Goal: Task Accomplishment & Management: Use online tool/utility

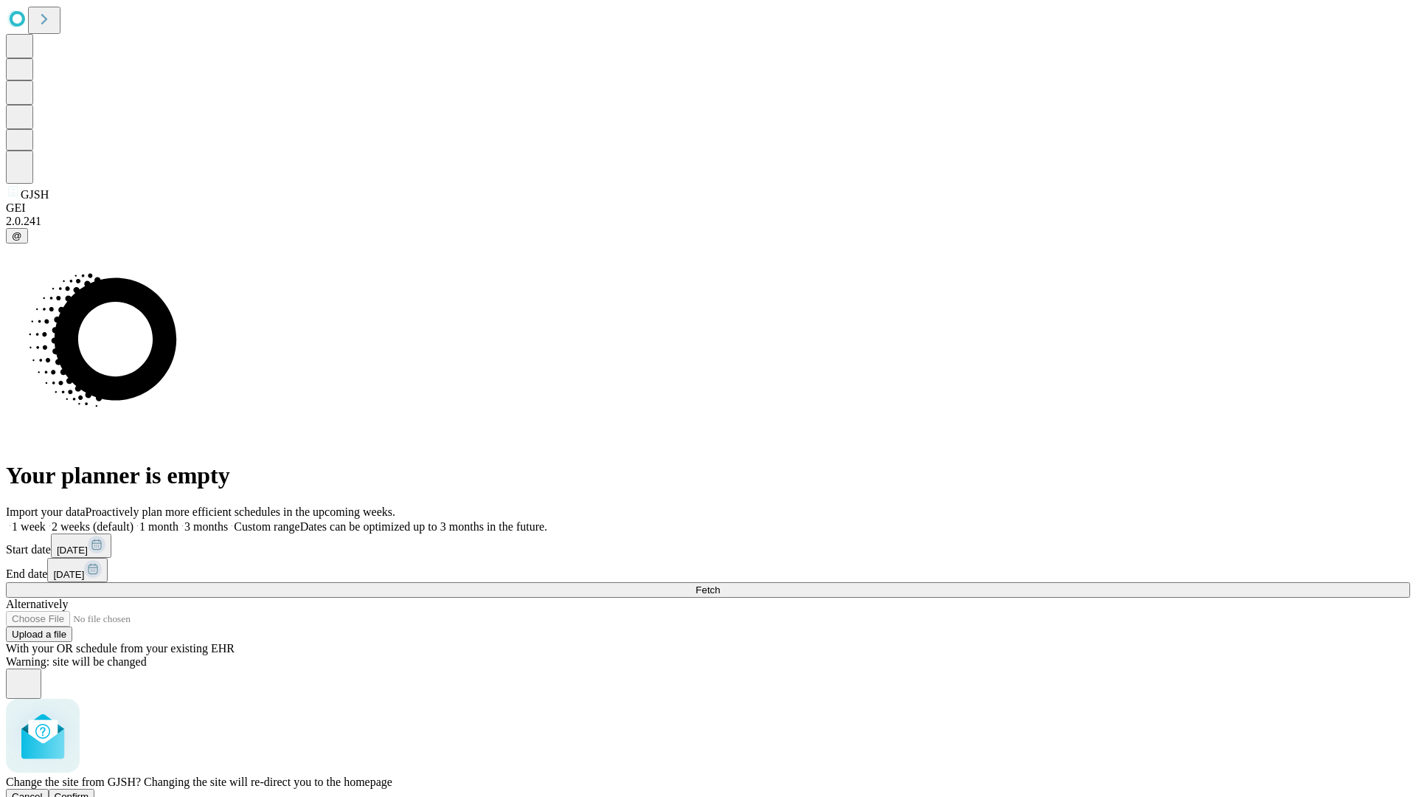
click at [89, 791] on span "Confirm" at bounding box center [72, 796] width 35 height 11
click at [46, 520] on label "1 week" at bounding box center [26, 526] width 40 height 13
click at [720, 584] on span "Fetch" at bounding box center [707, 589] width 24 height 11
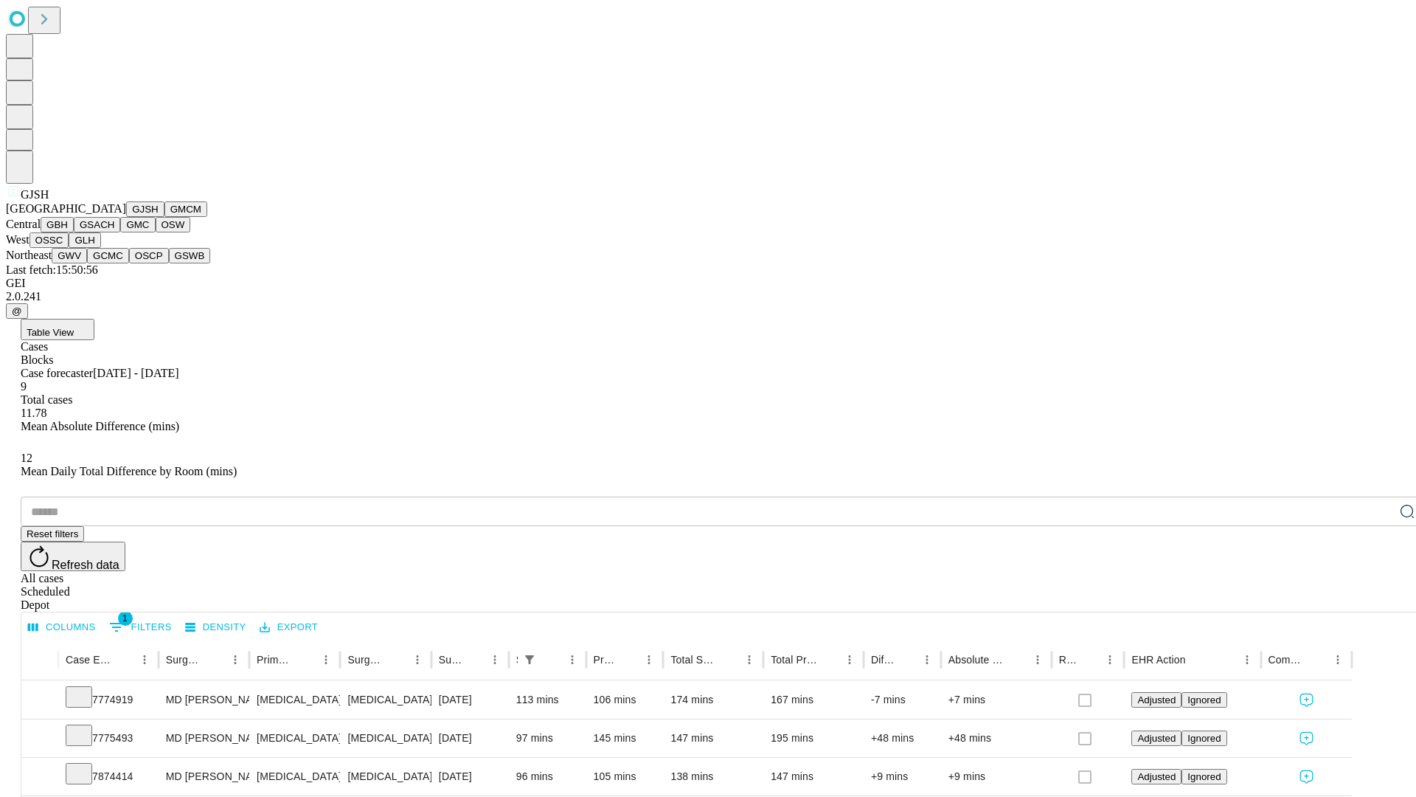
click at [164, 217] on button "GMCM" at bounding box center [185, 208] width 43 height 15
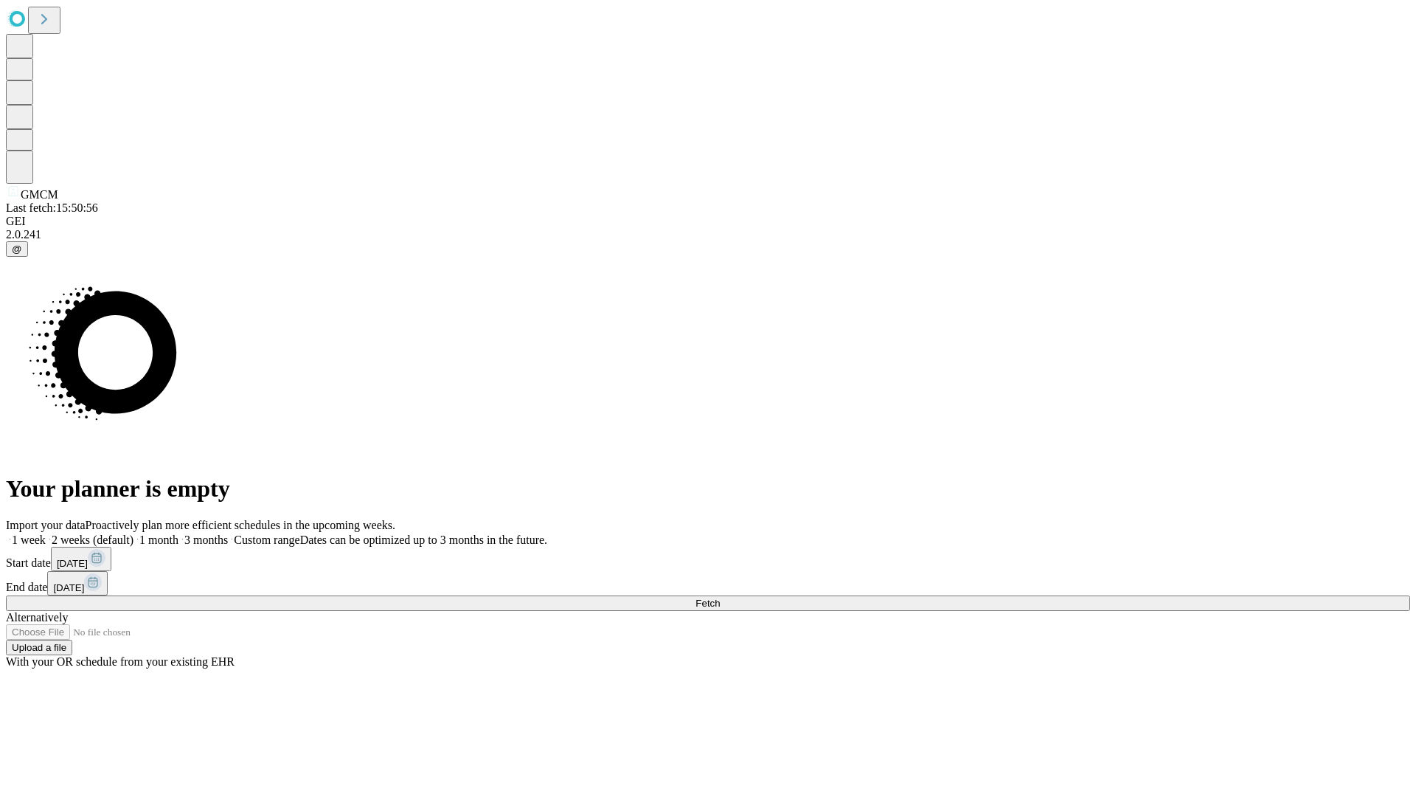
click at [46, 533] on label "1 week" at bounding box center [26, 539] width 40 height 13
click at [720, 597] on span "Fetch" at bounding box center [707, 602] width 24 height 11
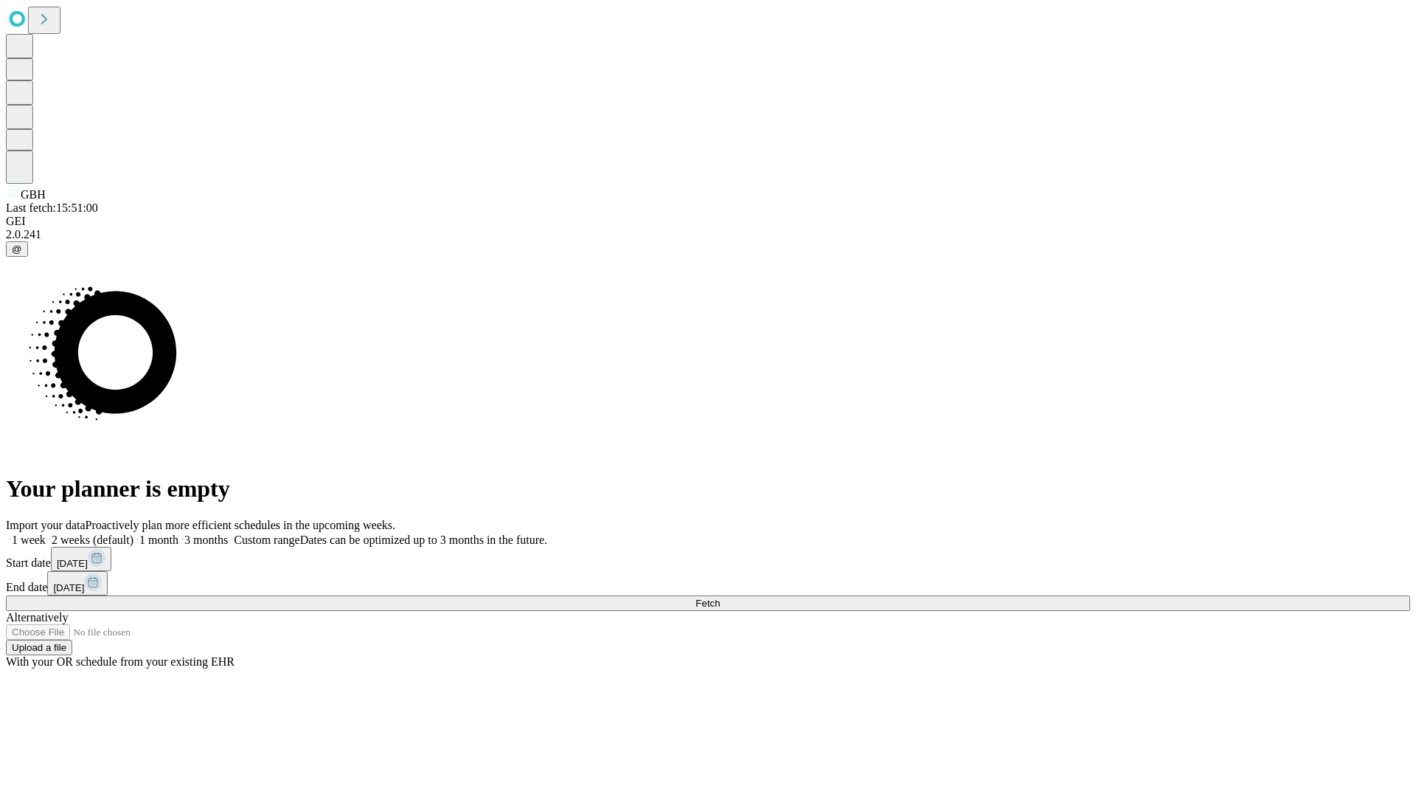
click at [46, 533] on label "1 week" at bounding box center [26, 539] width 40 height 13
click at [720, 597] on span "Fetch" at bounding box center [707, 602] width 24 height 11
click at [46, 533] on label "1 week" at bounding box center [26, 539] width 40 height 13
click at [720, 597] on span "Fetch" at bounding box center [707, 602] width 24 height 11
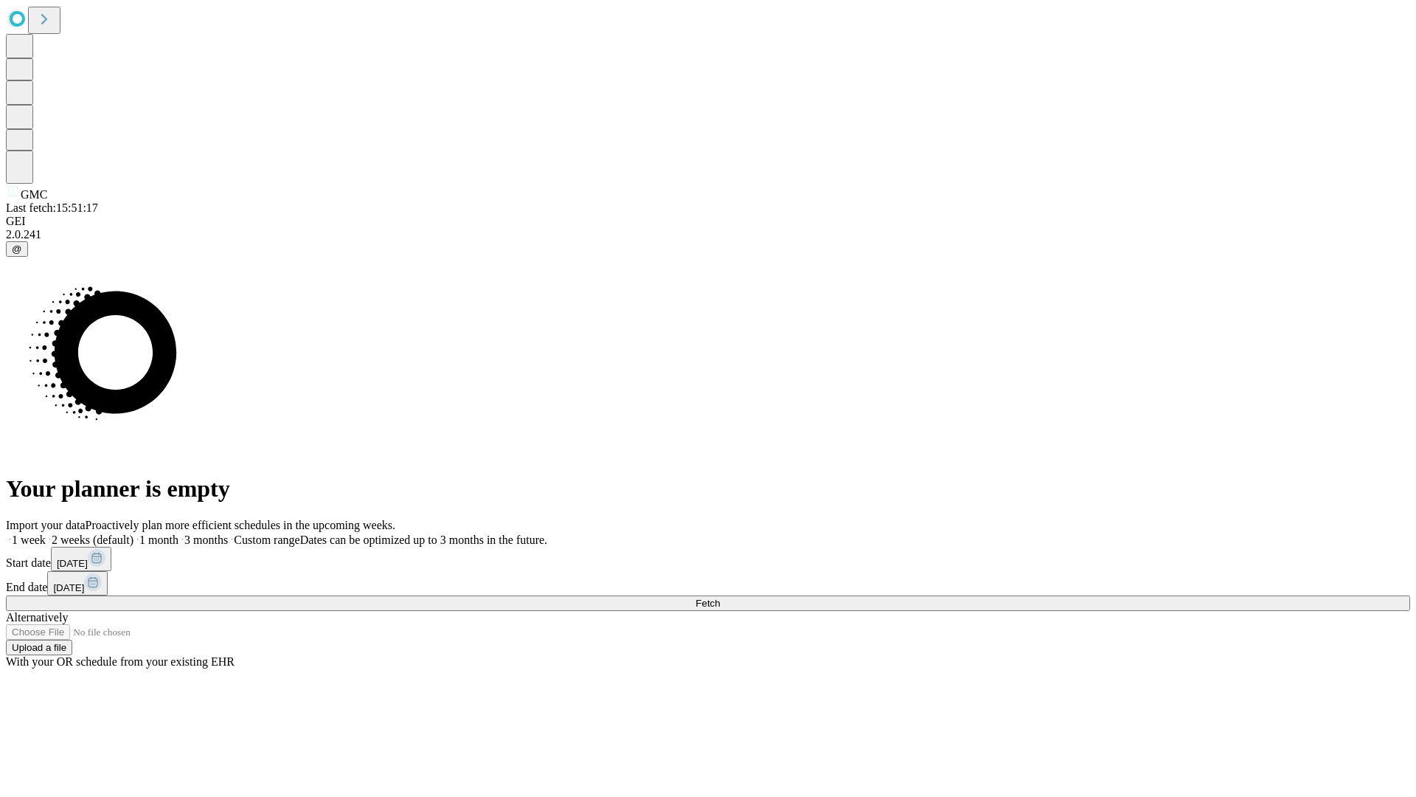
click at [46, 533] on label "1 week" at bounding box center [26, 539] width 40 height 13
click at [720, 597] on span "Fetch" at bounding box center [707, 602] width 24 height 11
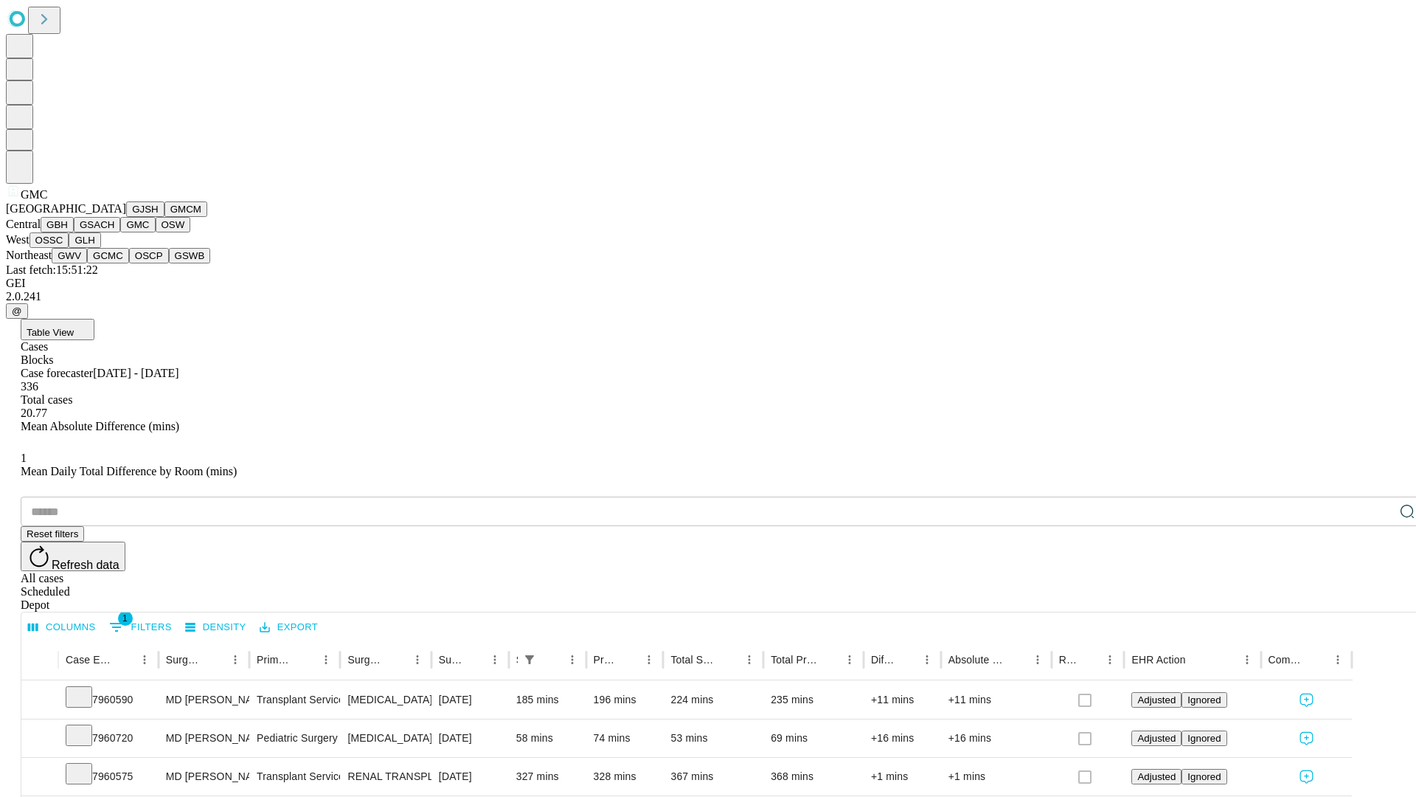
click at [156, 232] on button "OSW" at bounding box center [173, 224] width 35 height 15
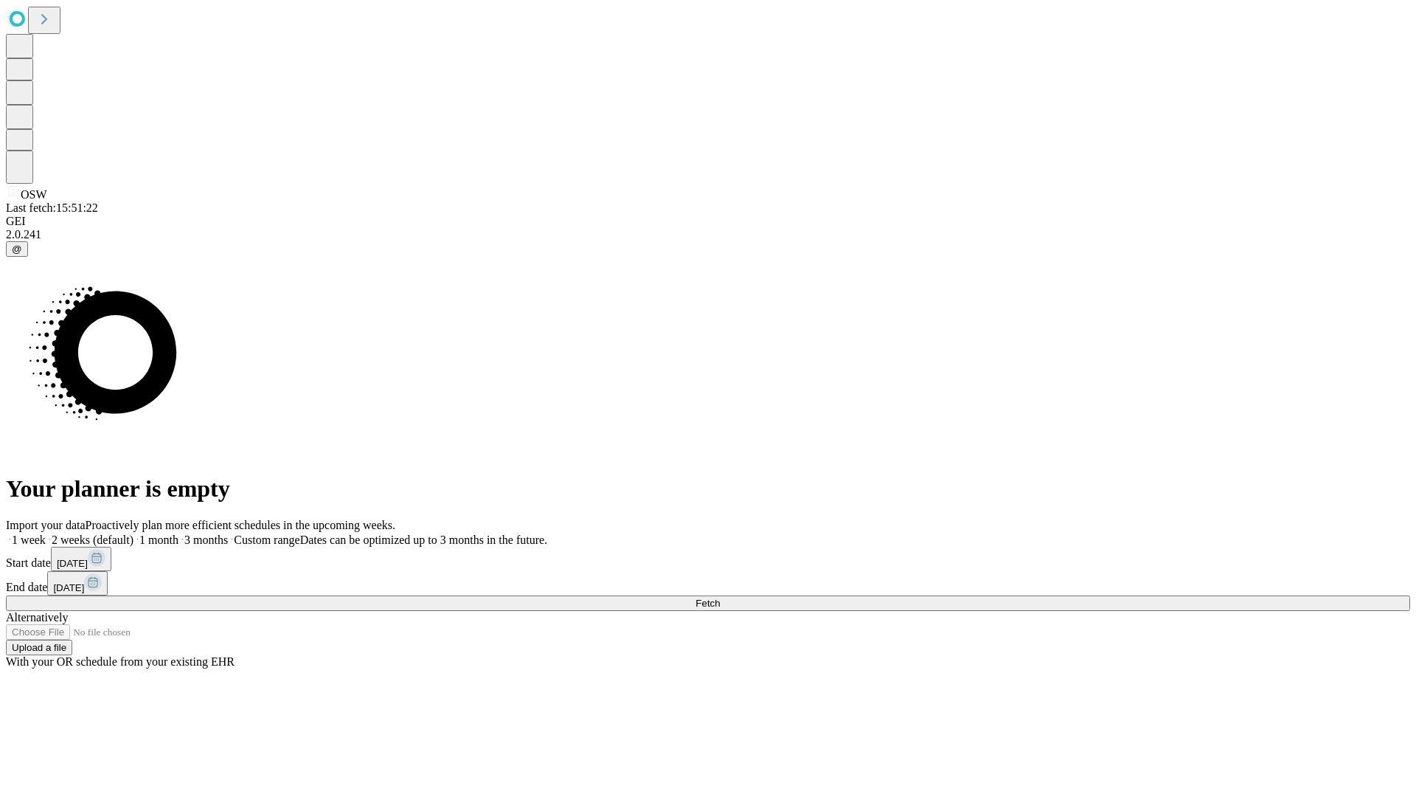
click at [46, 533] on label "1 week" at bounding box center [26, 539] width 40 height 13
click at [720, 597] on span "Fetch" at bounding box center [707, 602] width 24 height 11
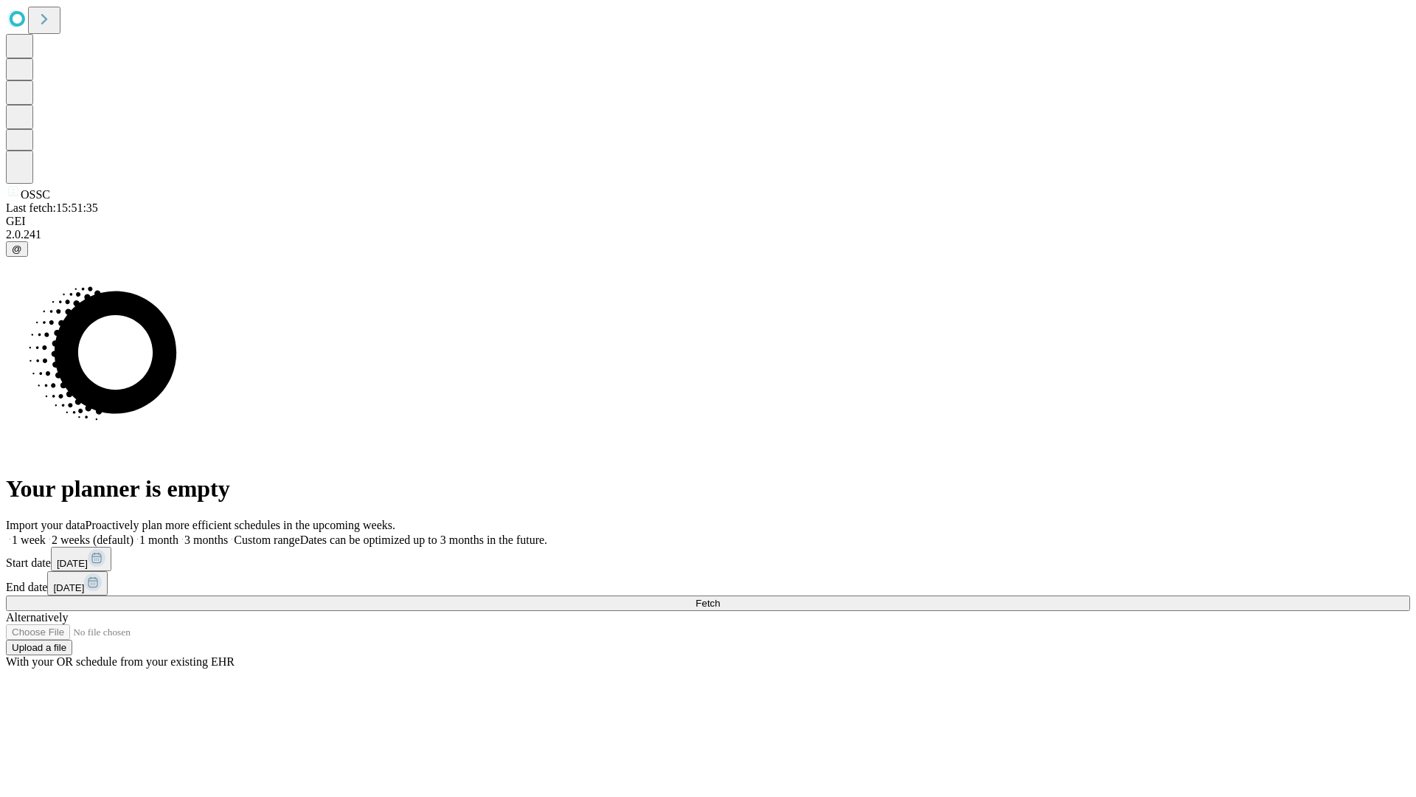
click at [46, 533] on label "1 week" at bounding box center [26, 539] width 40 height 13
click at [720, 597] on span "Fetch" at bounding box center [707, 602] width 24 height 11
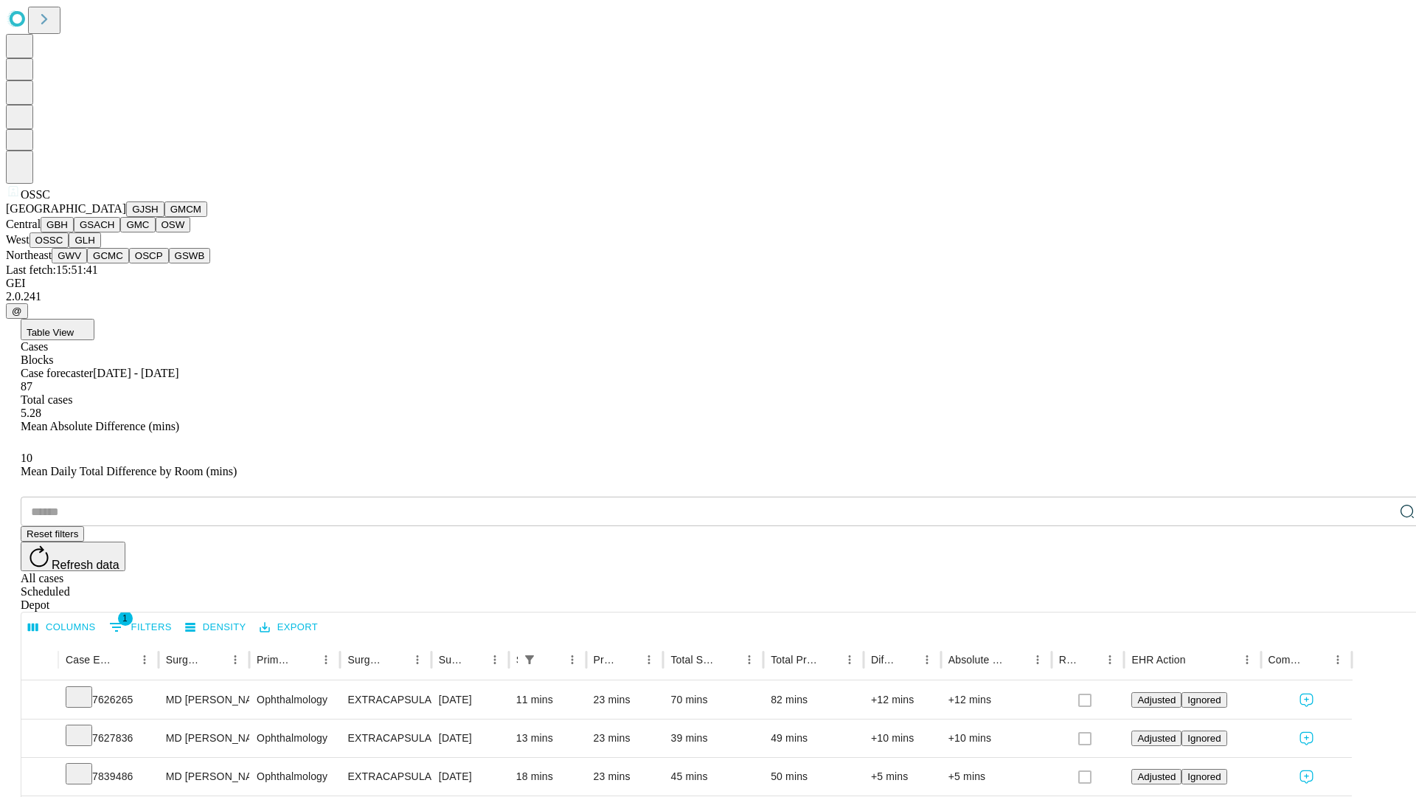
click at [100, 248] on button "GLH" at bounding box center [85, 239] width 32 height 15
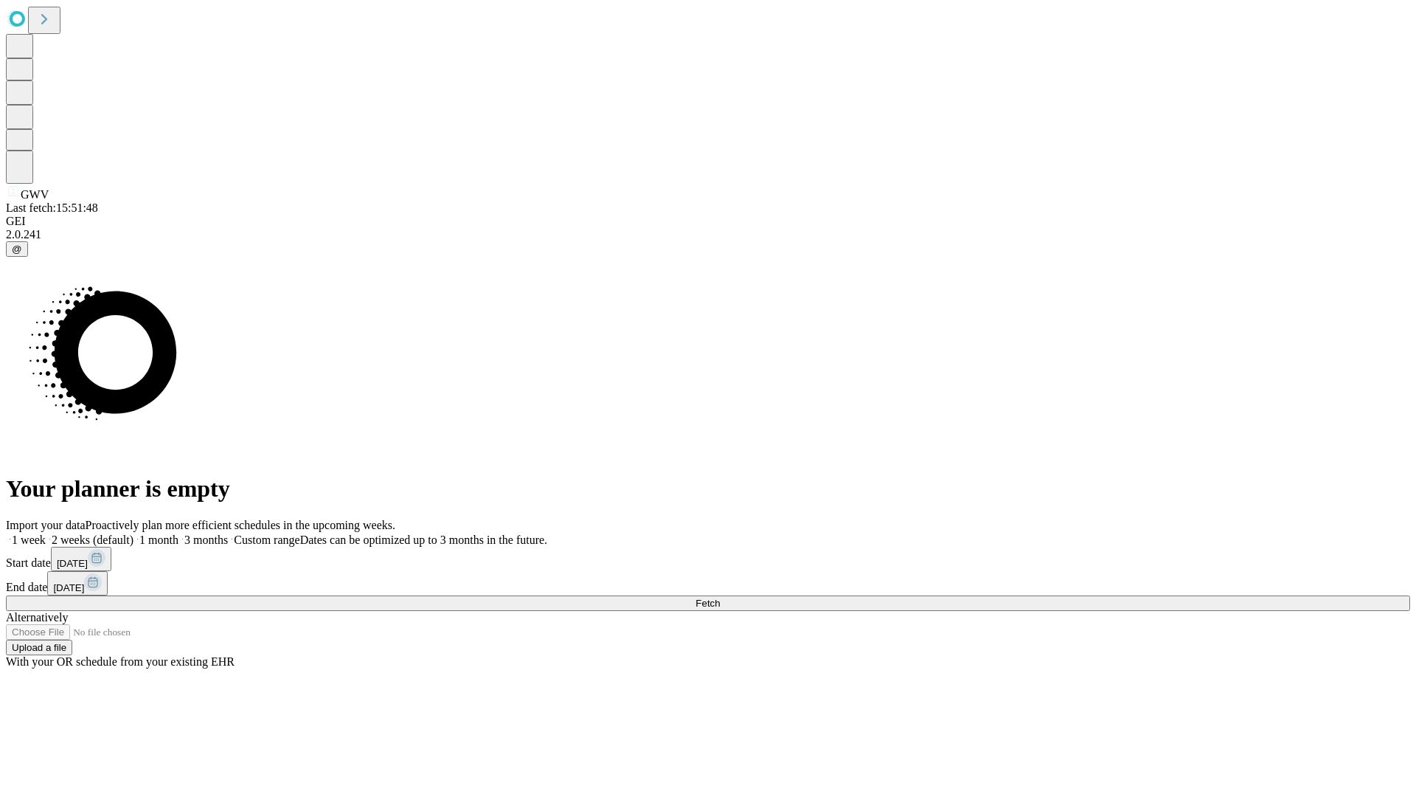
click at [46, 533] on label "1 week" at bounding box center [26, 539] width 40 height 13
click at [720, 597] on span "Fetch" at bounding box center [707, 602] width 24 height 11
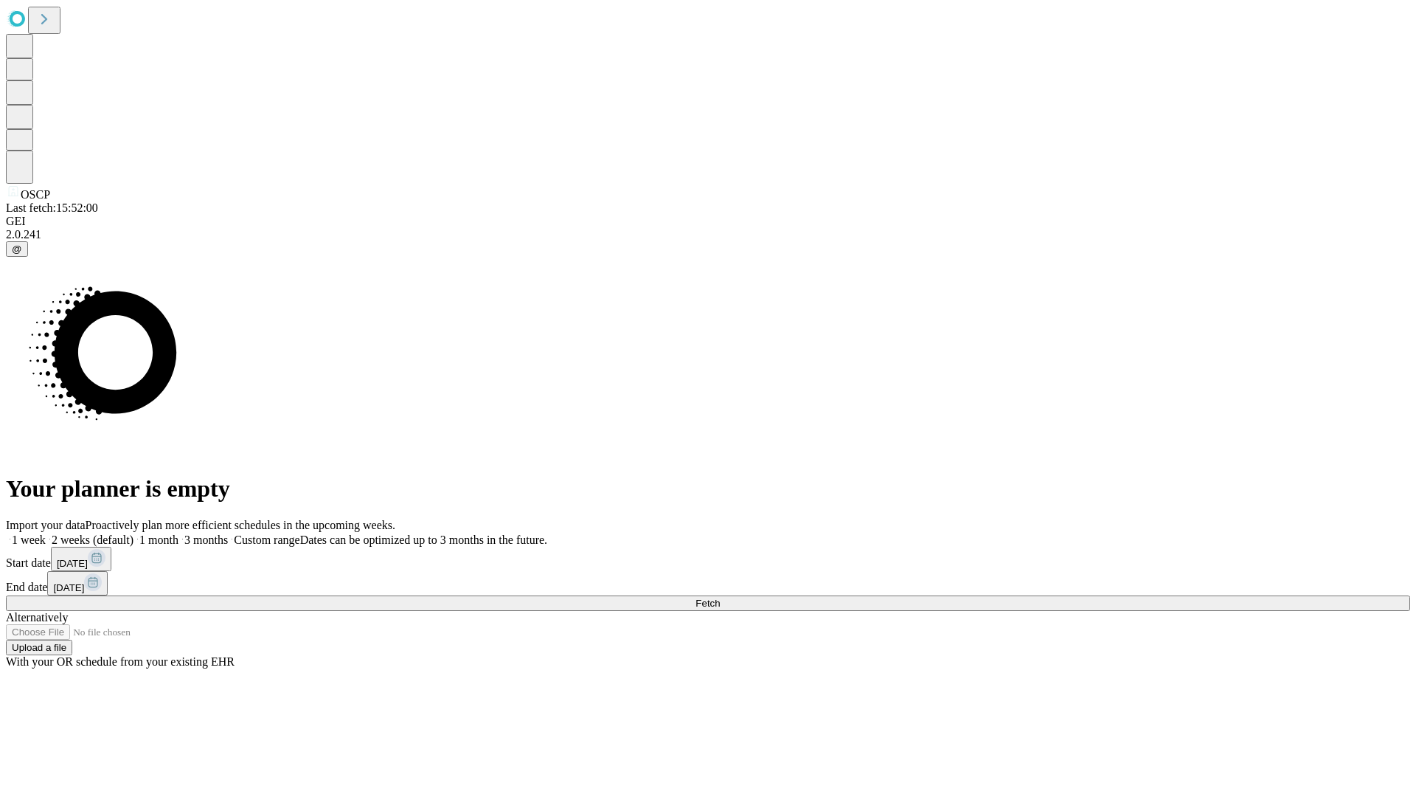
click at [46, 533] on label "1 week" at bounding box center [26, 539] width 40 height 13
click at [720, 597] on span "Fetch" at bounding box center [707, 602] width 24 height 11
